Goal: Find specific page/section: Find specific page/section

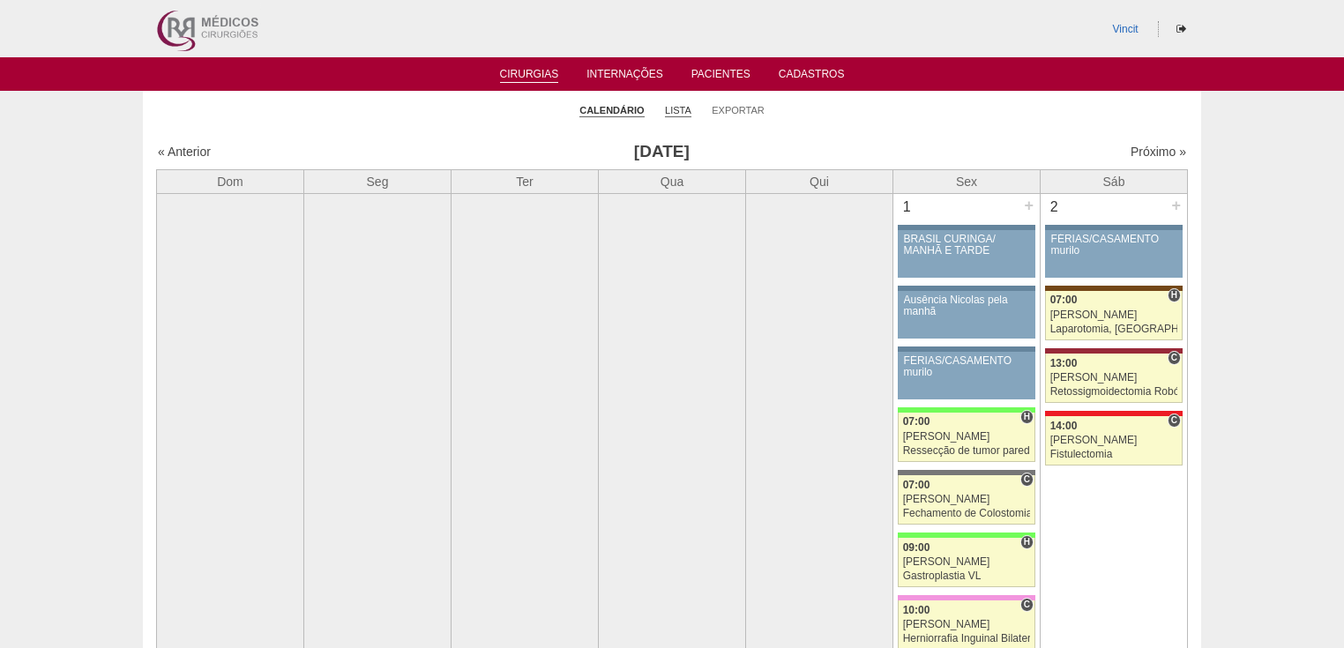
click at [676, 108] on link "Lista" at bounding box center [678, 110] width 26 height 13
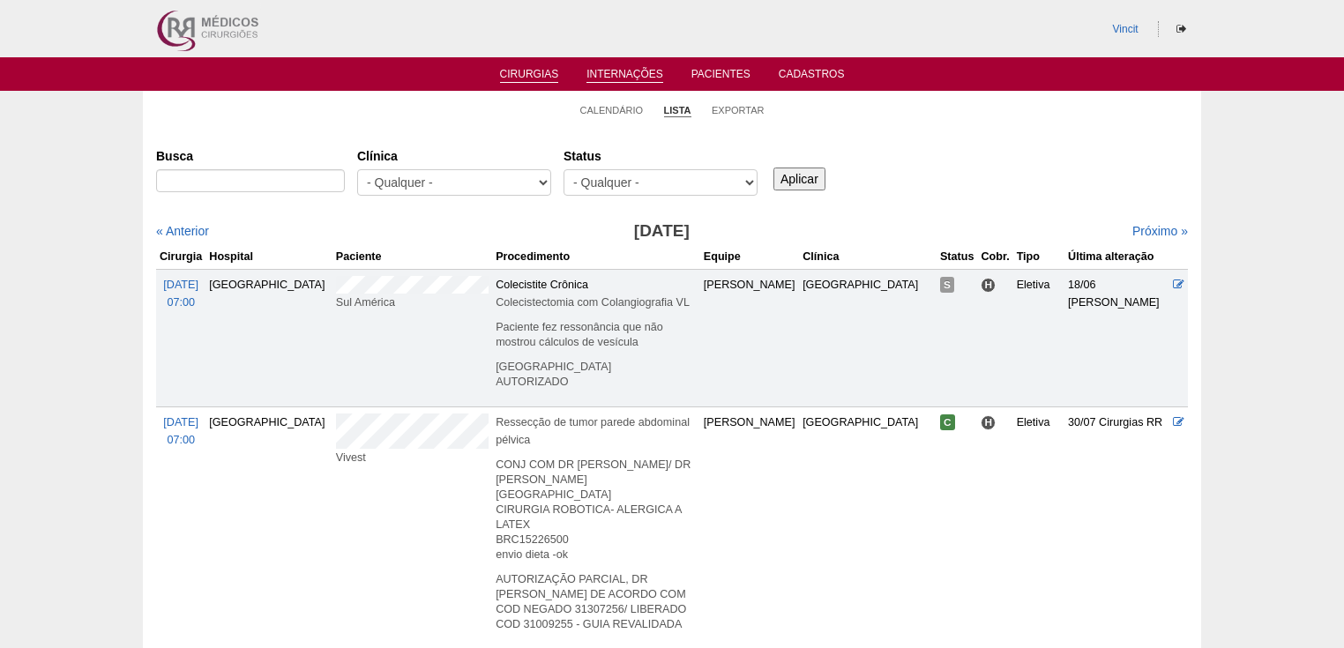
click at [617, 71] on link "Internações" at bounding box center [625, 75] width 77 height 15
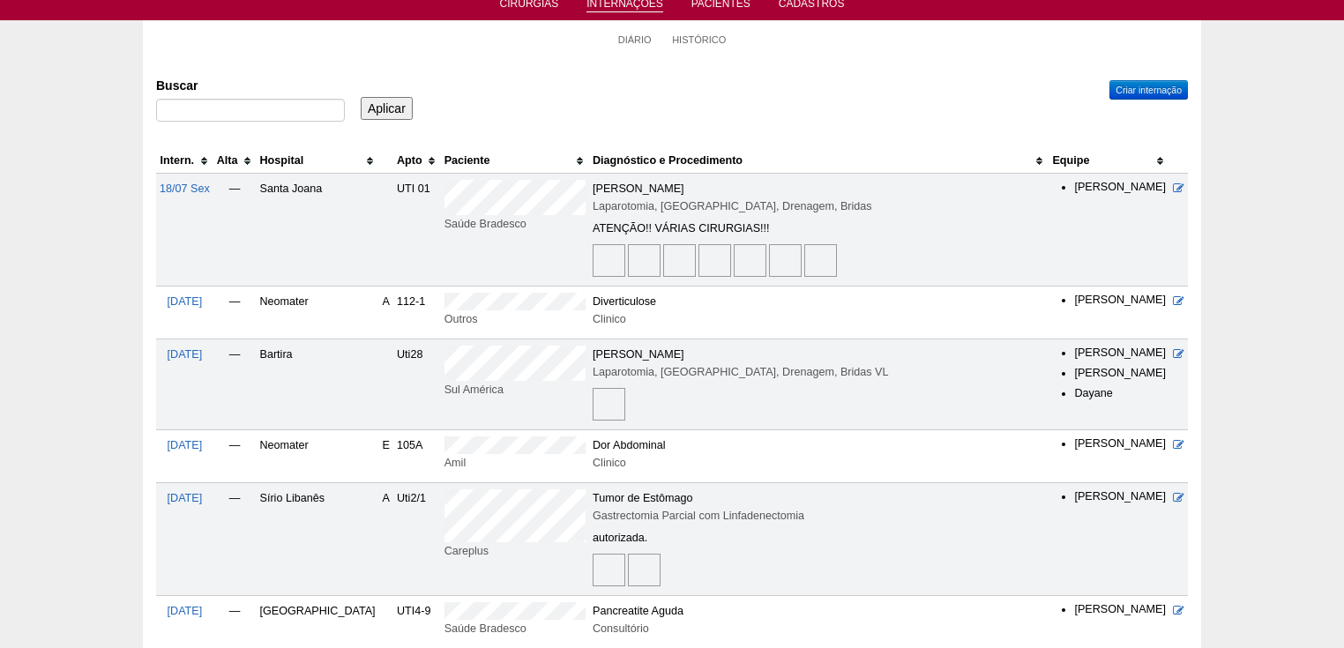
scroll to position [141, 0]
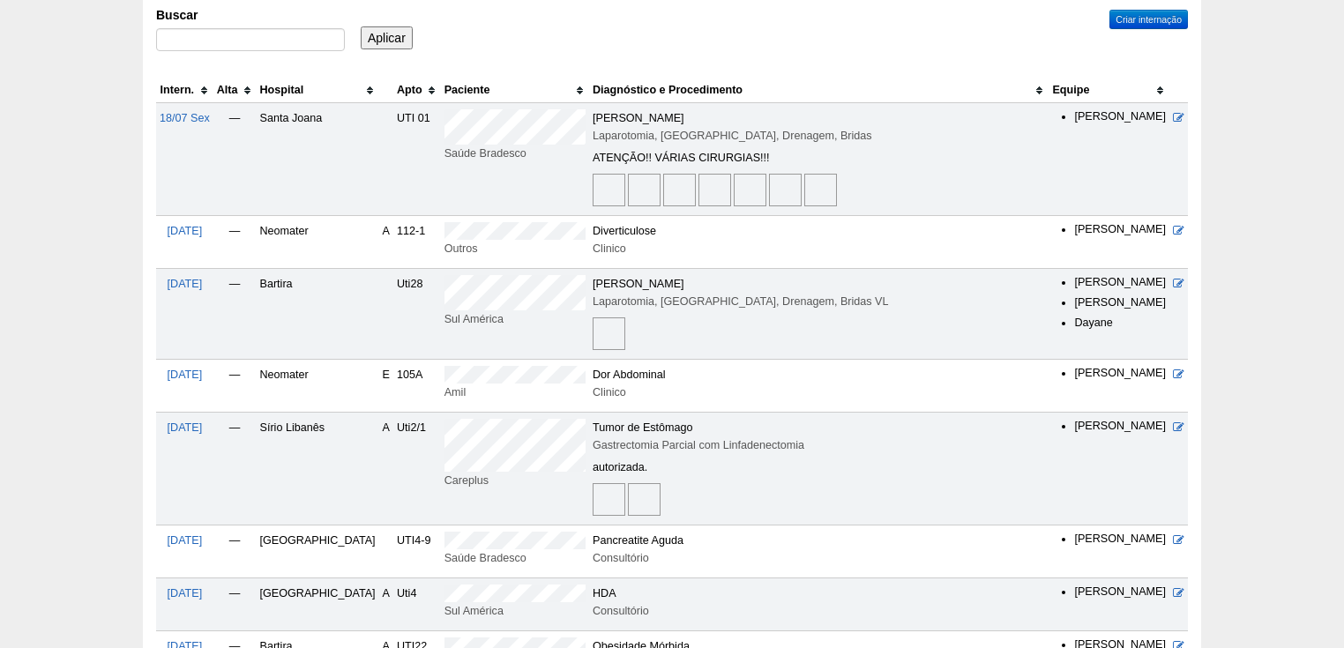
click at [628, 497] on img at bounding box center [644, 499] width 33 height 33
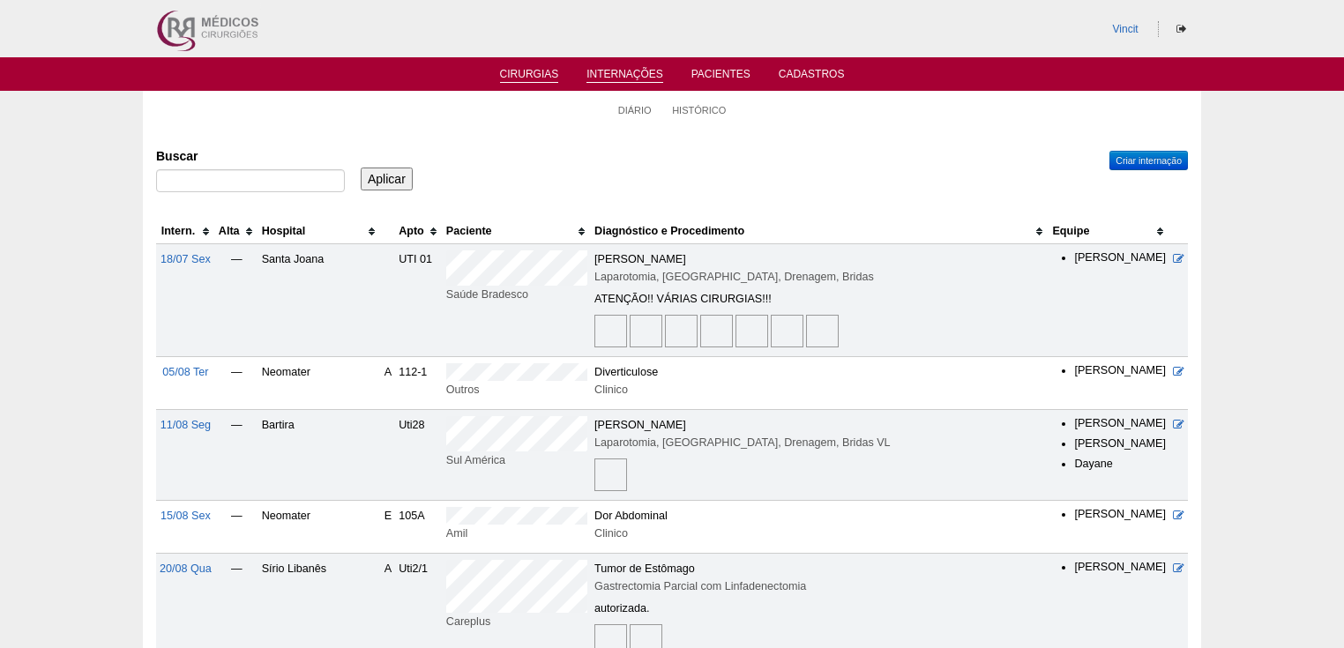
click at [529, 72] on link "Cirurgias" at bounding box center [529, 75] width 59 height 15
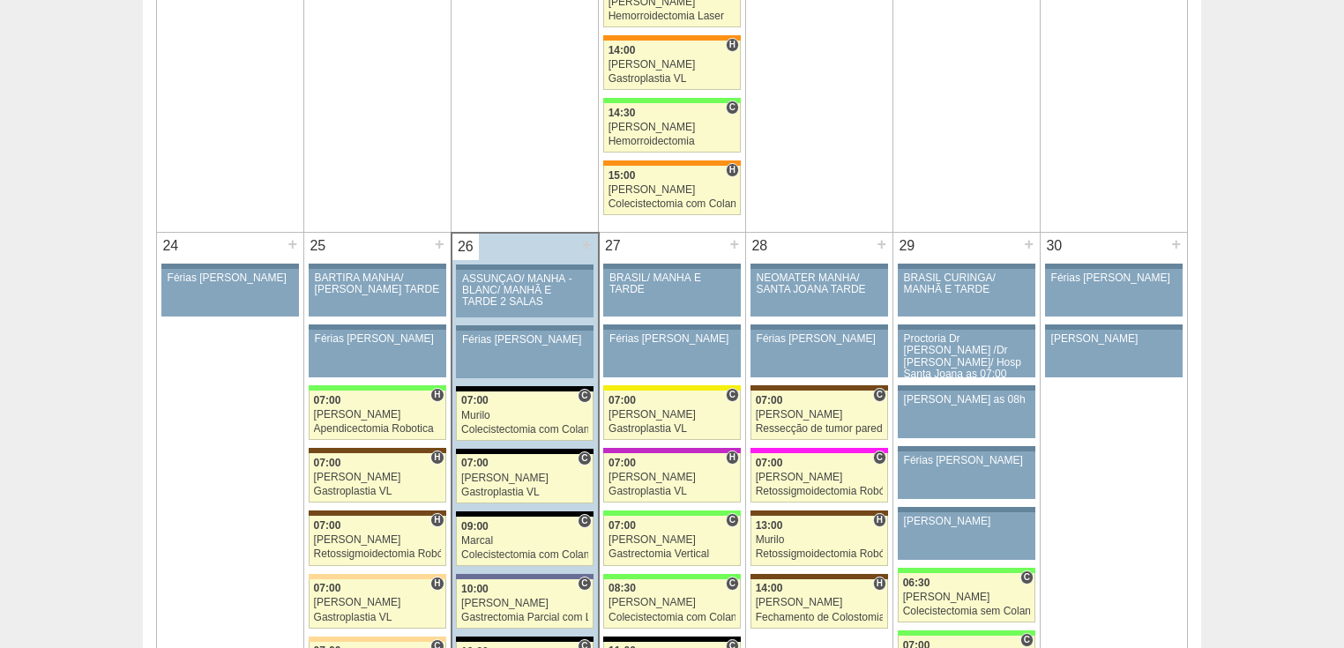
scroll to position [3881, 0]
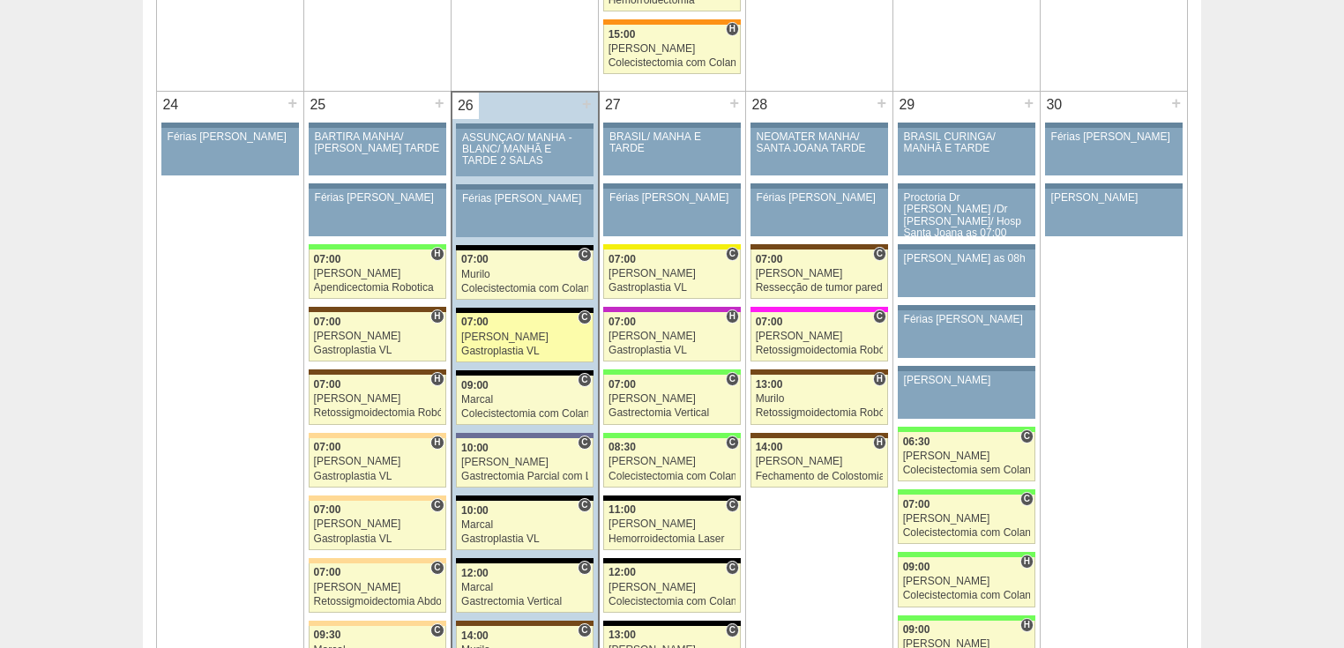
click at [491, 346] on div "Gastroplastia VL" at bounding box center [524, 351] width 127 height 11
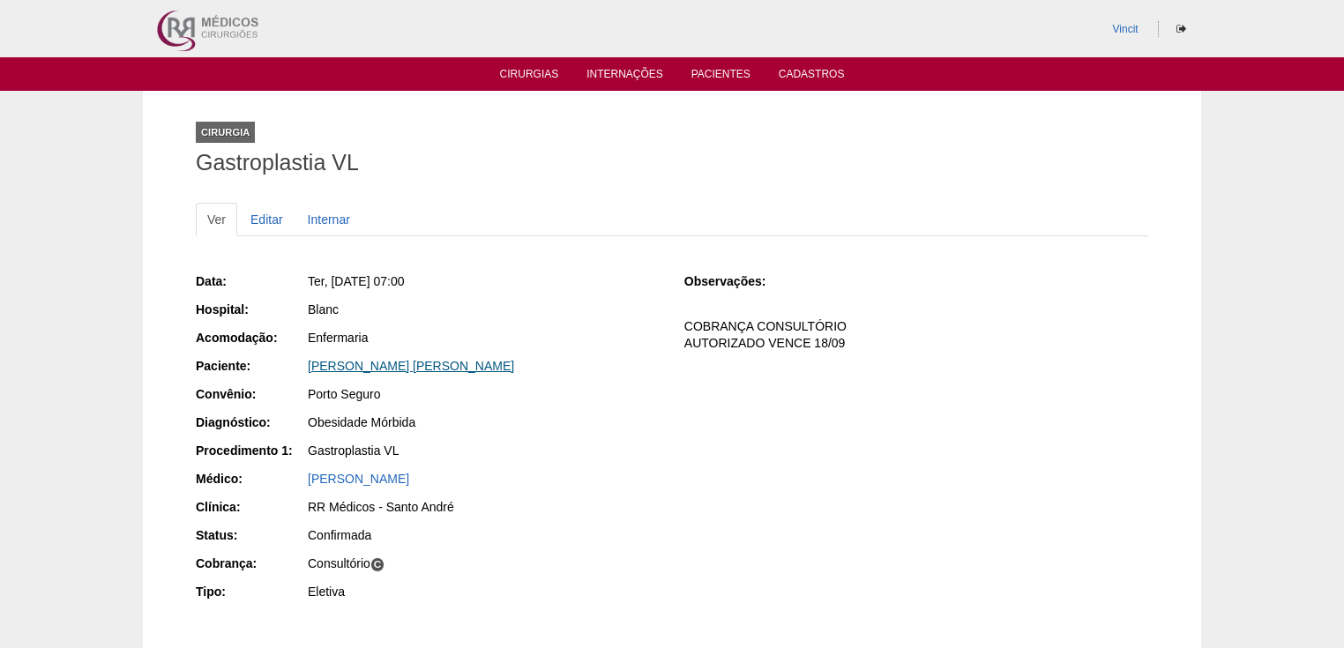
click at [448, 361] on link "[PERSON_NAME]" at bounding box center [411, 366] width 206 height 14
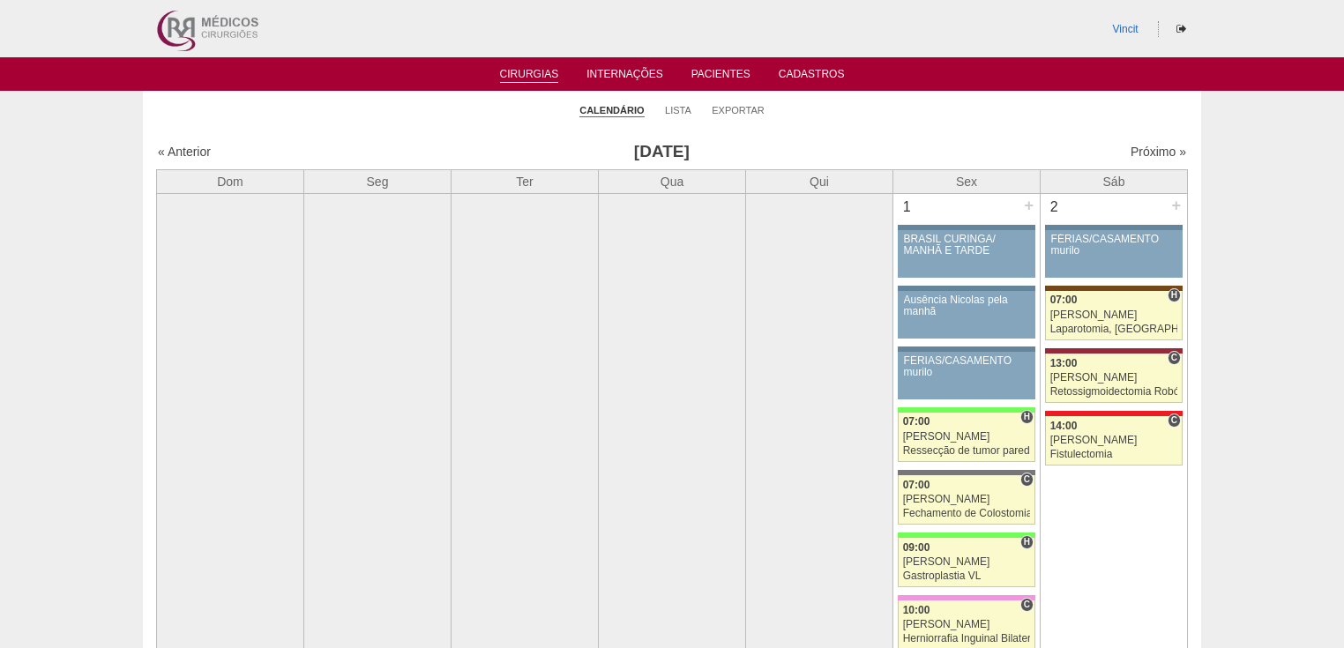
scroll to position [3881, 0]
